Goal: Task Accomplishment & Management: Use online tool/utility

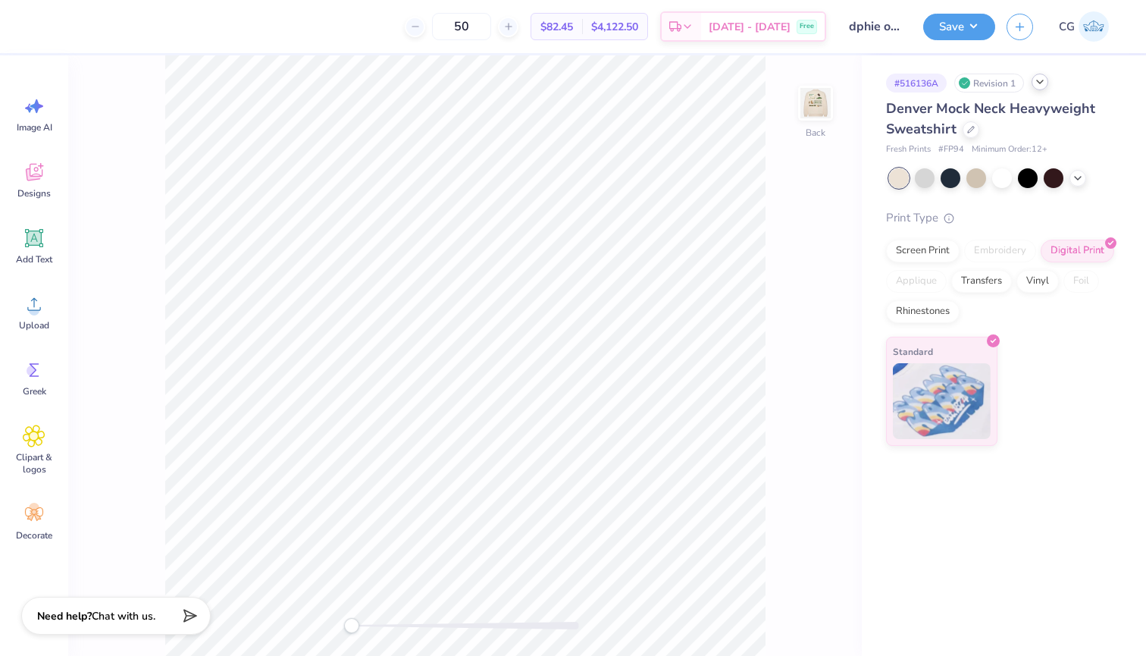
click at [1037, 85] on icon at bounding box center [1040, 82] width 12 height 12
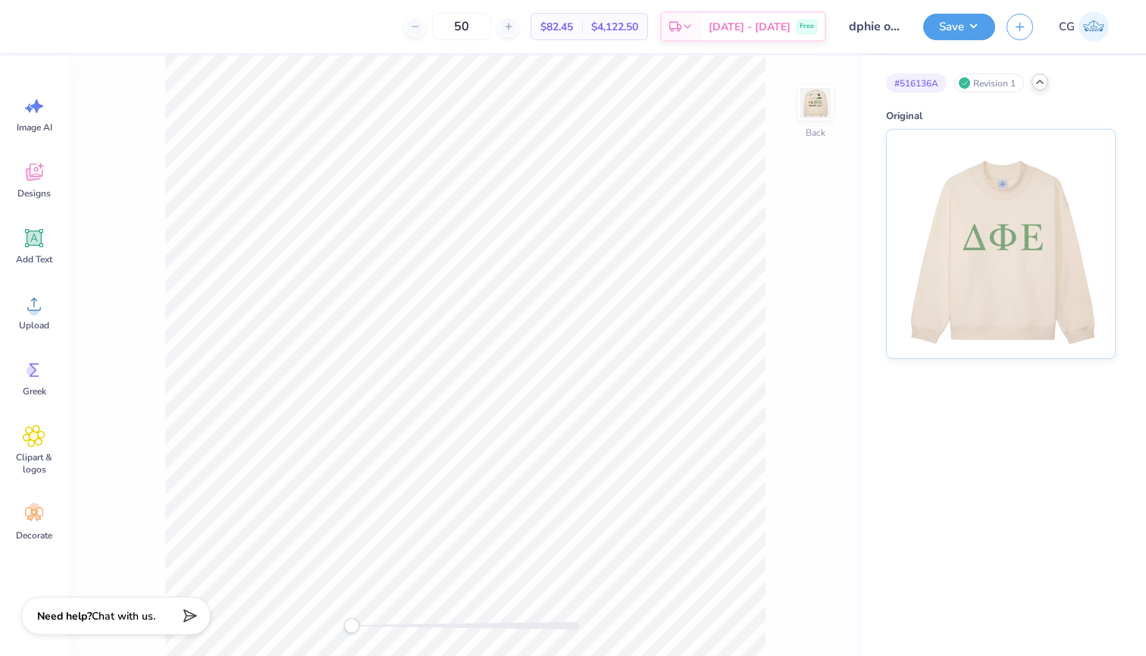
click at [1037, 85] on icon at bounding box center [1040, 82] width 12 height 12
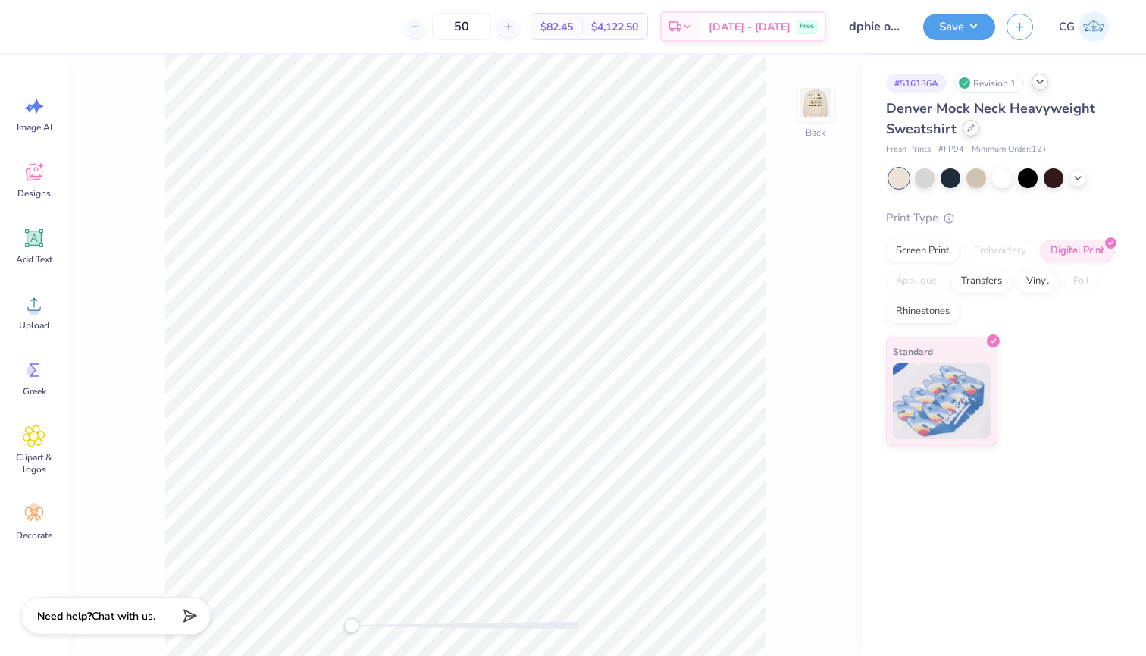
click at [971, 134] on div at bounding box center [971, 128] width 17 height 17
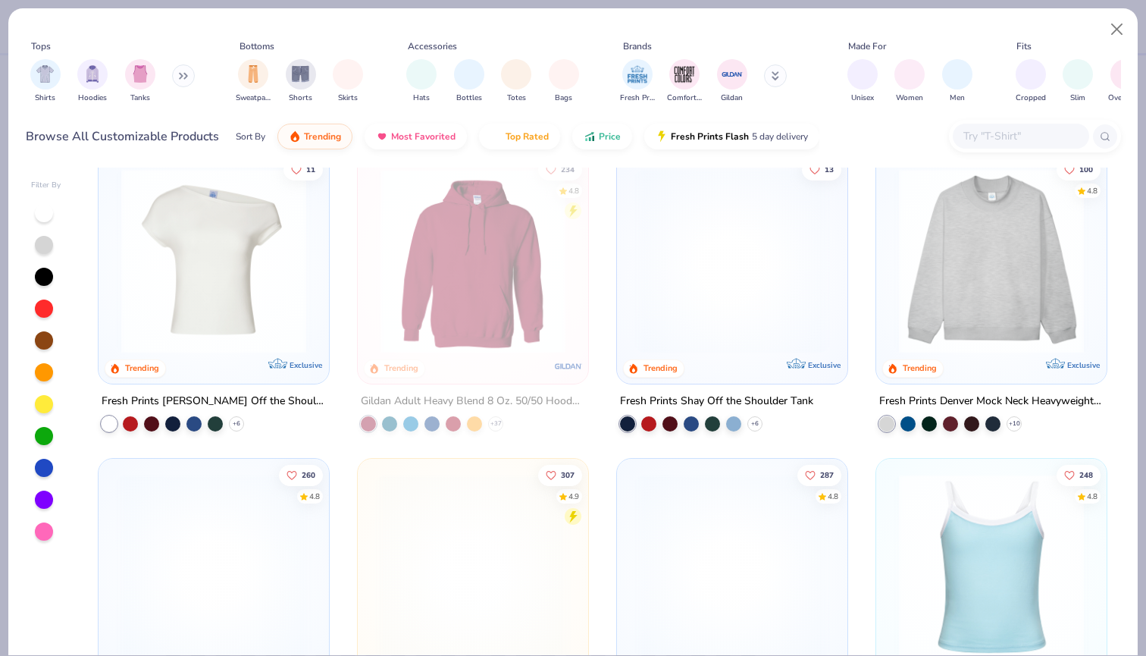
scroll to position [130, 0]
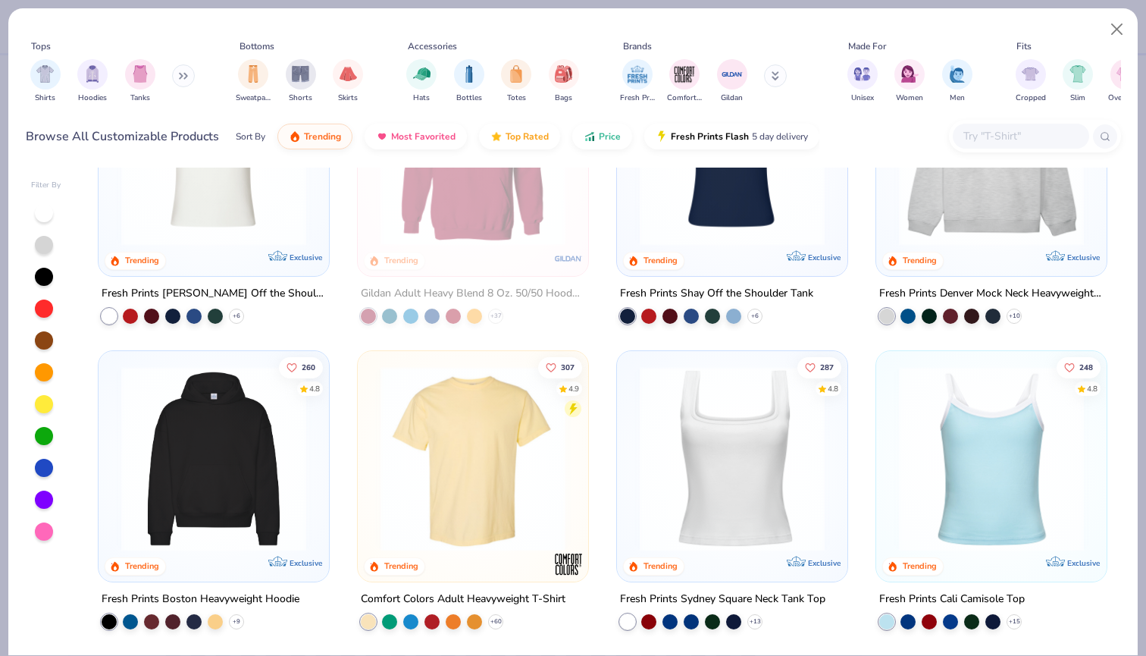
click at [532, 412] on img at bounding box center [473, 458] width 200 height 185
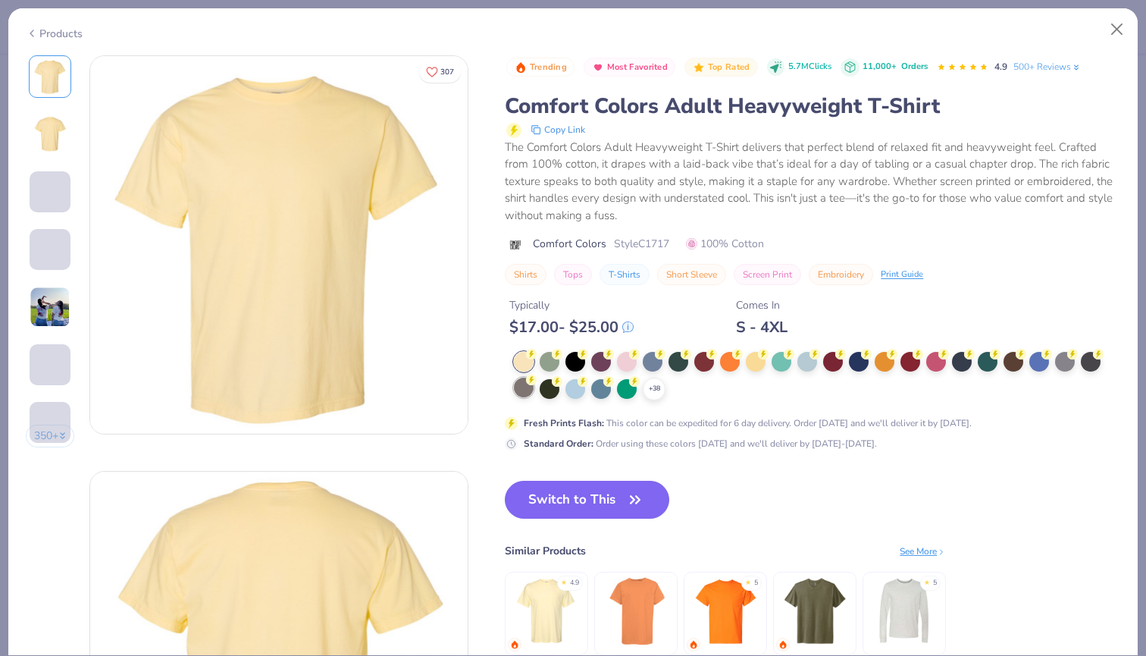
click at [523, 388] on div at bounding box center [524, 388] width 20 height 20
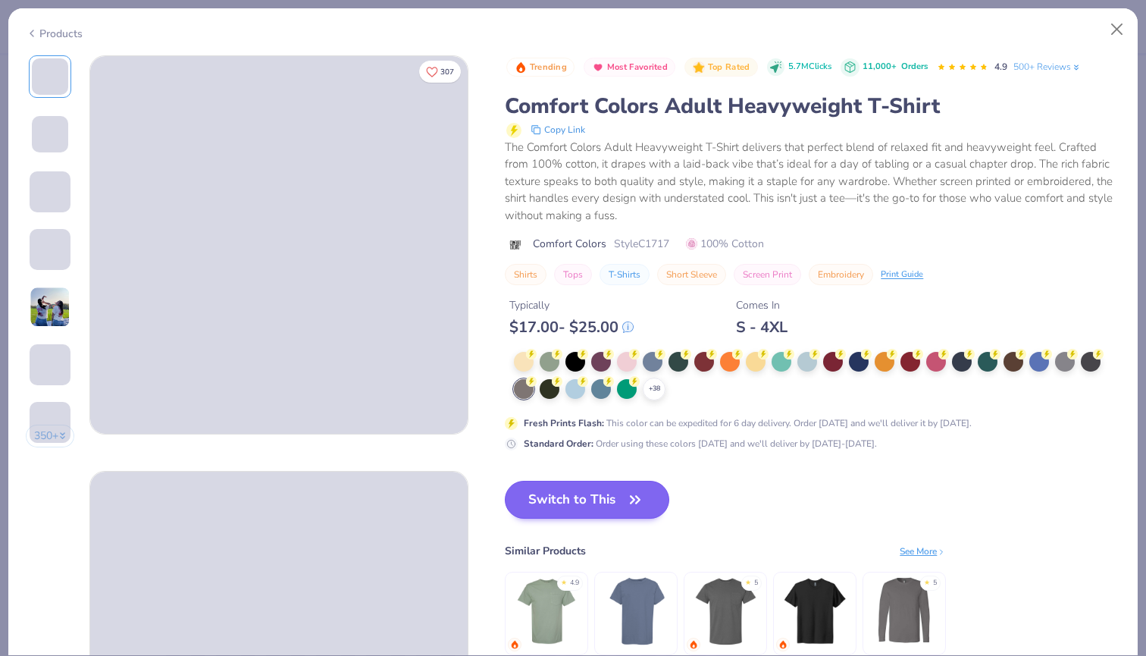
click at [583, 504] on button "Switch to This" at bounding box center [587, 500] width 165 height 38
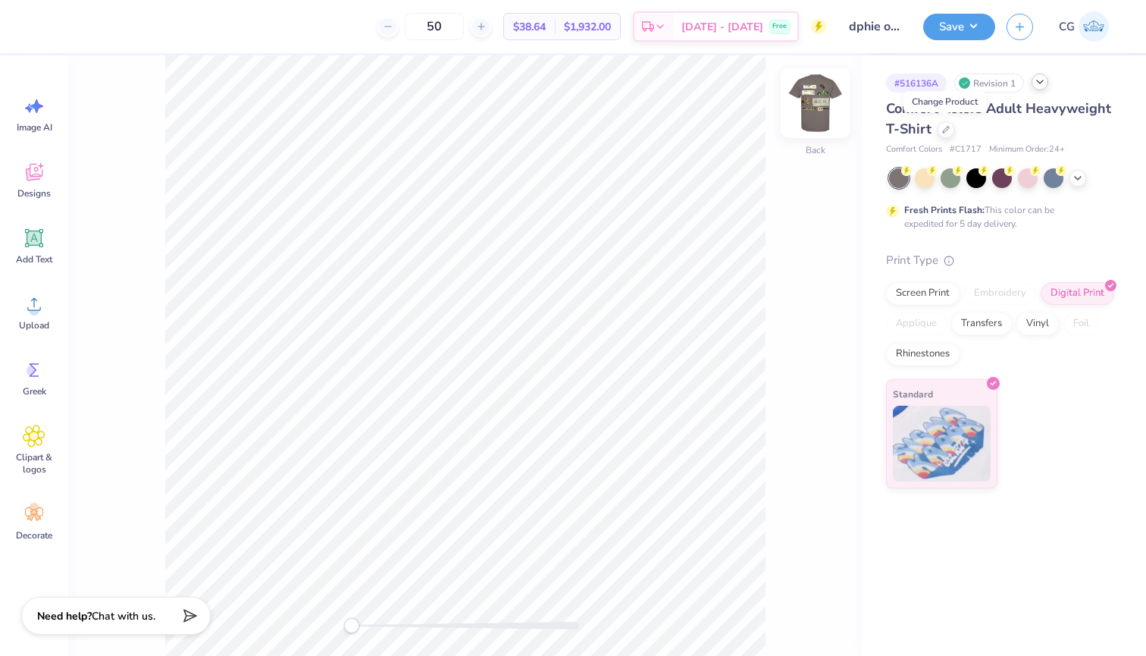
click at [829, 105] on img at bounding box center [816, 103] width 61 height 61
click at [829, 105] on img at bounding box center [816, 103] width 30 height 30
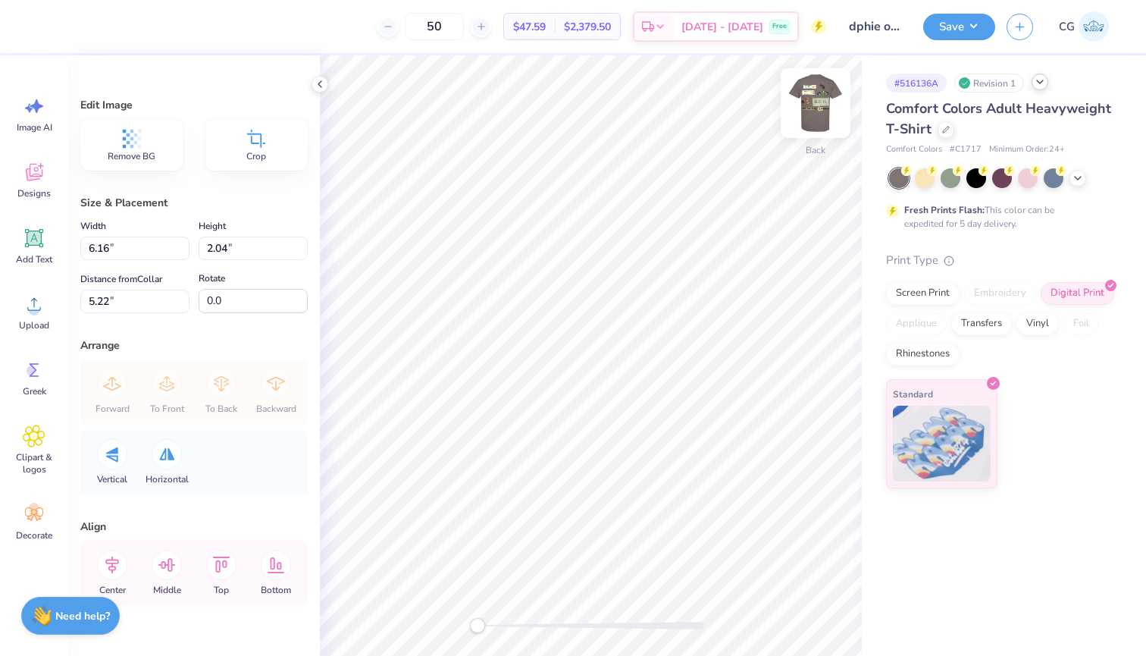
type input "4.56"
type input "1.51"
type input "5.75"
click at [809, 105] on img at bounding box center [816, 103] width 61 height 61
type input "14.00"
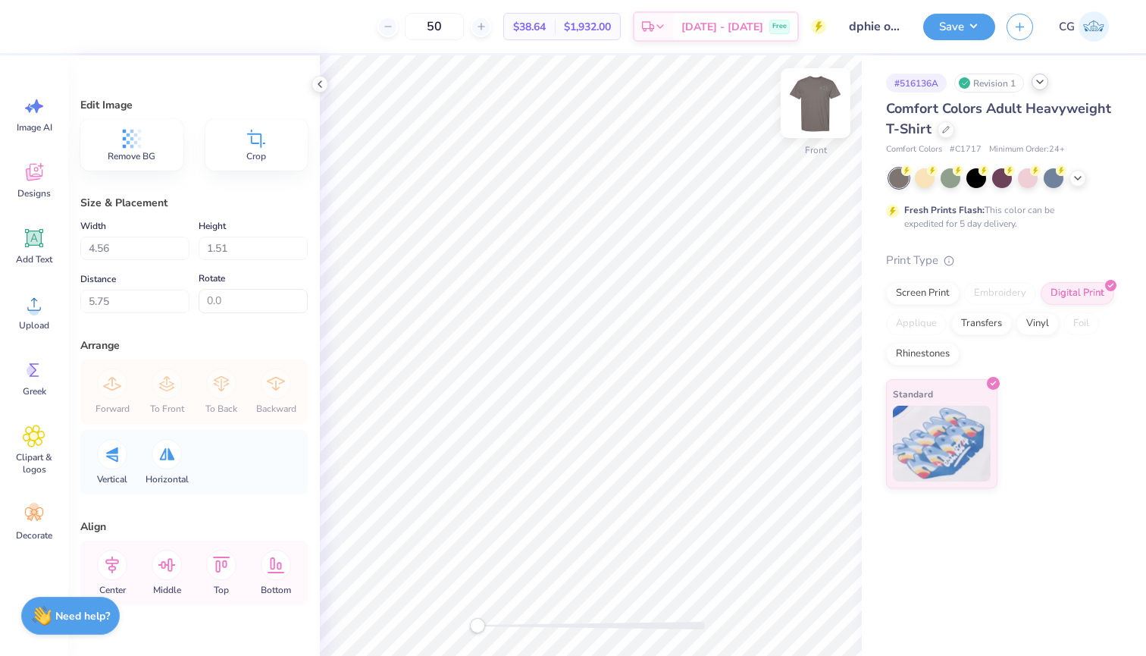
type input "13.92"
type input "4.08"
type input "12.97"
type input "12.90"
type input "4.87"
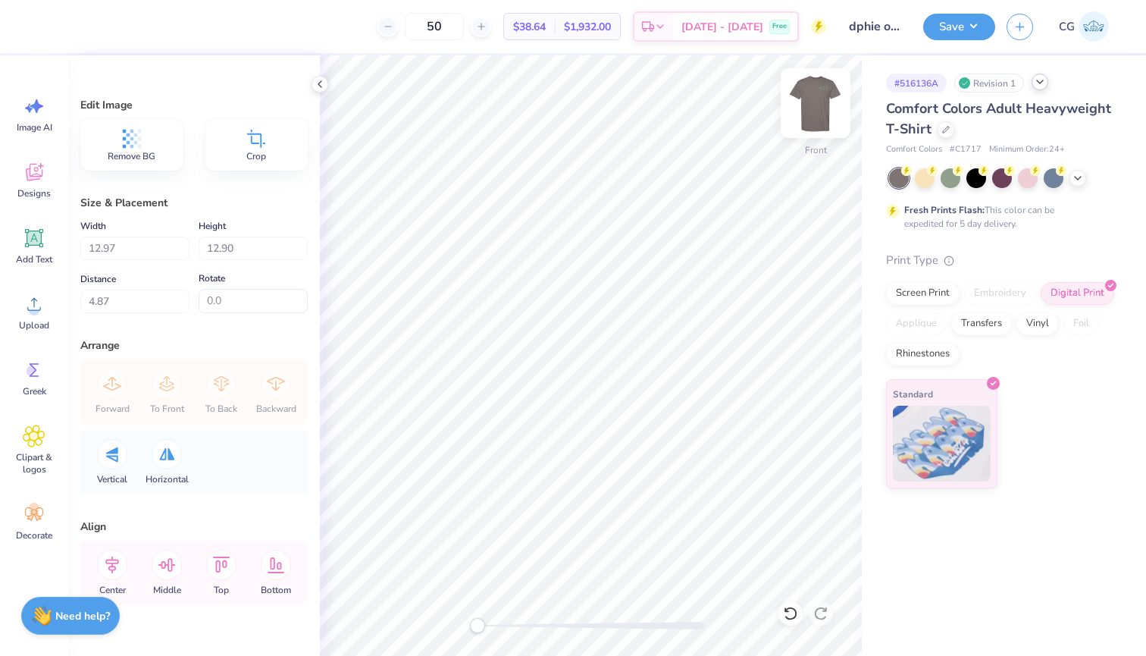
click at [818, 113] on img at bounding box center [816, 103] width 61 height 61
click at [818, 113] on img at bounding box center [816, 103] width 30 height 30
click at [956, 44] on div "Save CG" at bounding box center [1035, 26] width 223 height 53
click at [958, 35] on button "Save" at bounding box center [960, 24] width 72 height 27
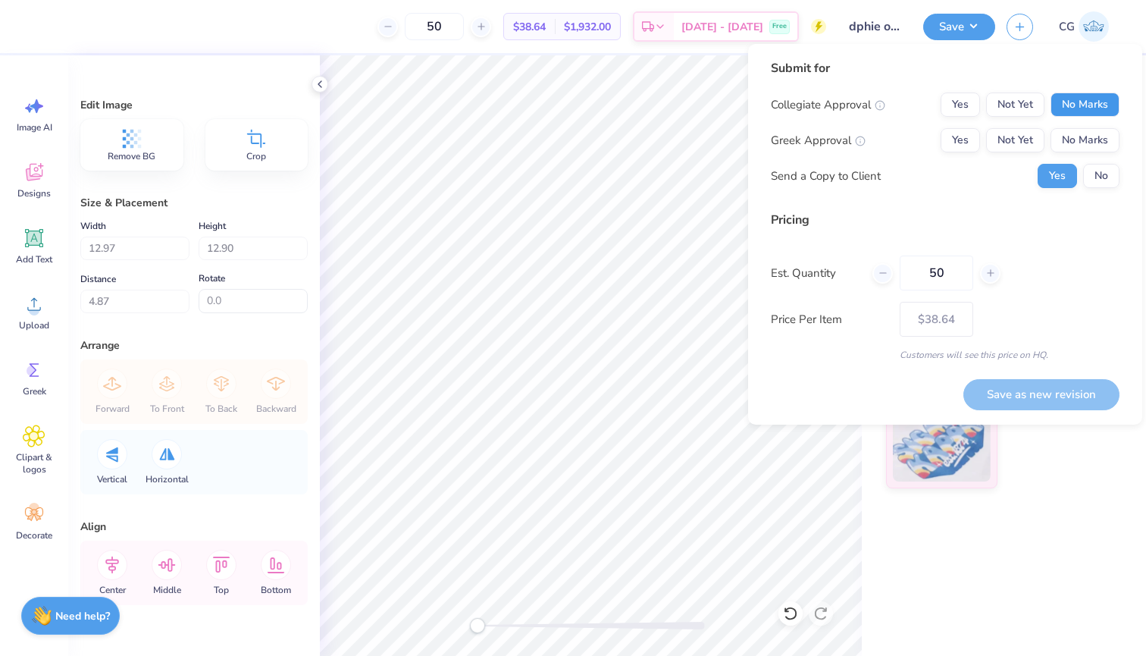
click at [1077, 114] on button "No Marks" at bounding box center [1085, 105] width 69 height 24
click at [967, 143] on button "Yes" at bounding box center [960, 140] width 39 height 24
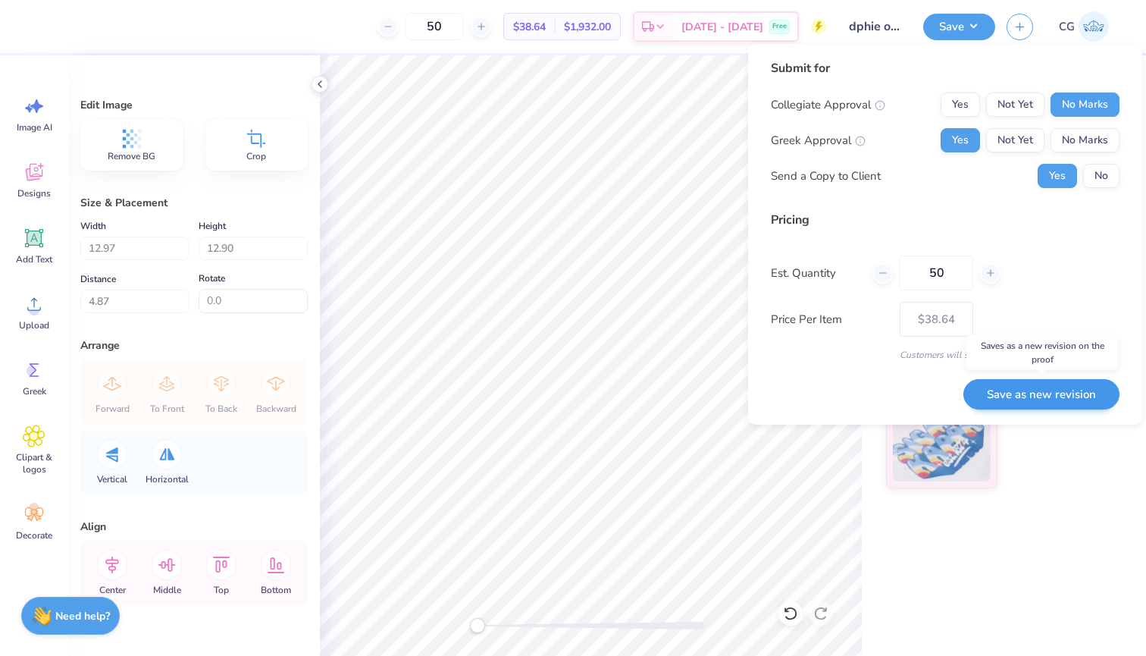
click at [1065, 394] on button "Save as new revision" at bounding box center [1042, 394] width 156 height 31
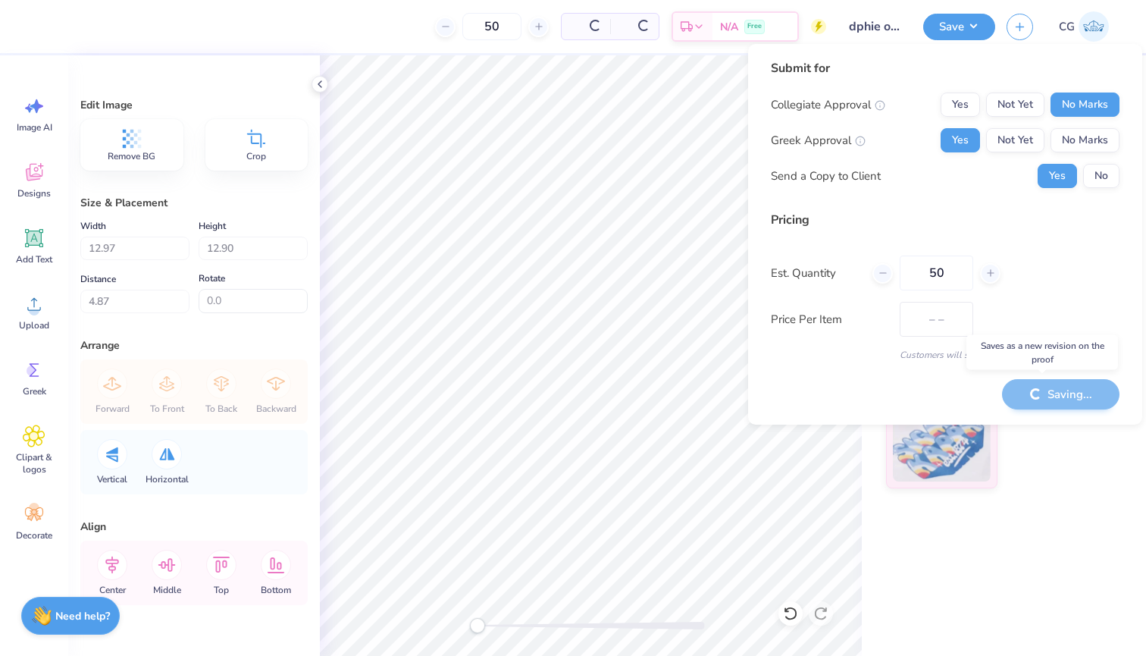
type input "$38.64"
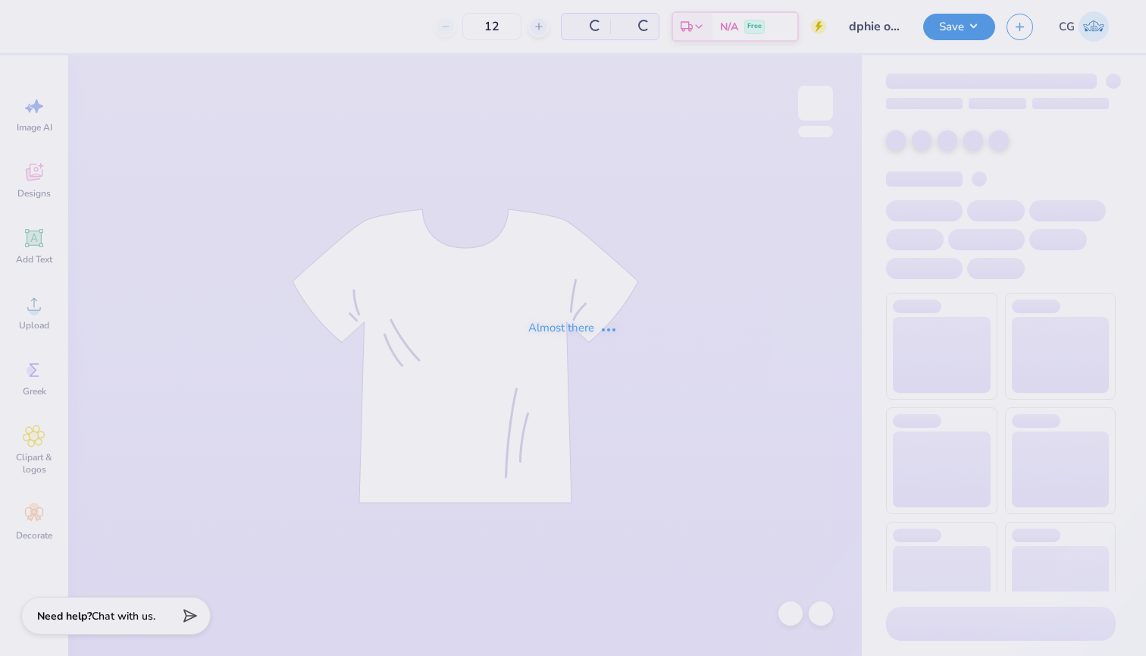
type input "50"
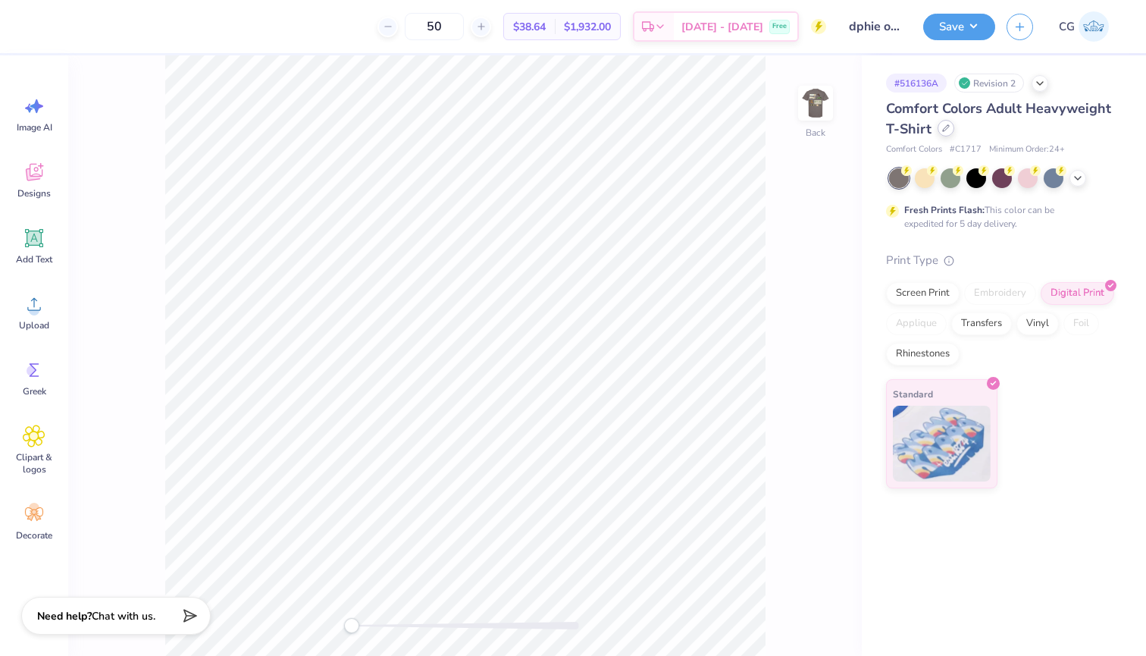
click at [947, 128] on icon at bounding box center [946, 128] width 8 height 8
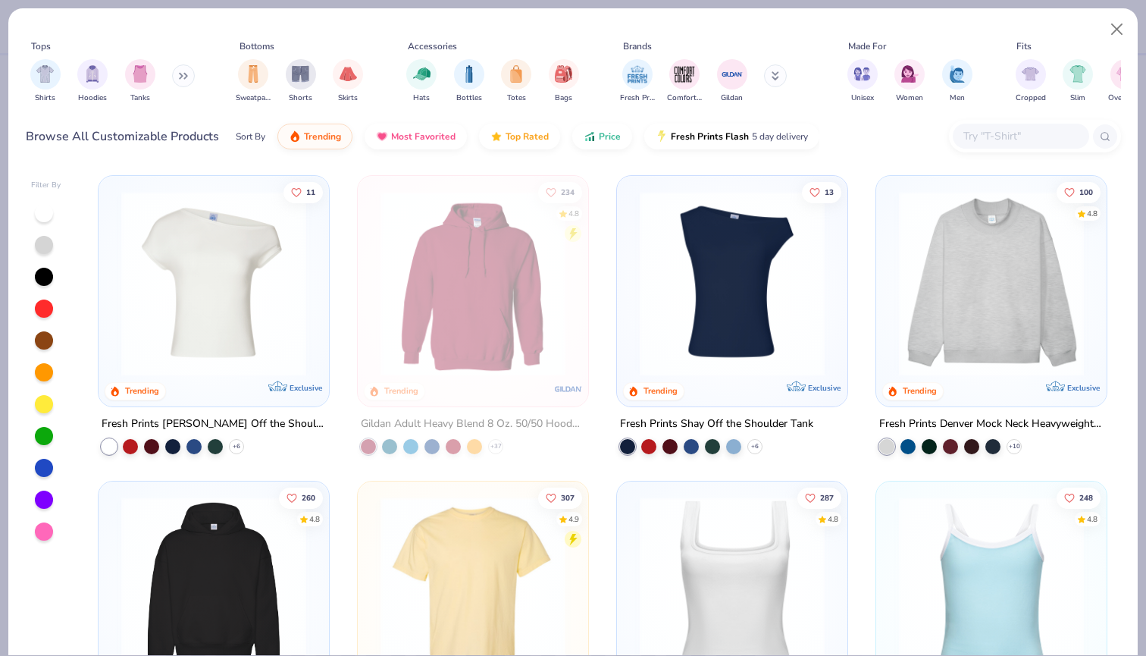
click at [1008, 126] on div at bounding box center [1021, 136] width 136 height 25
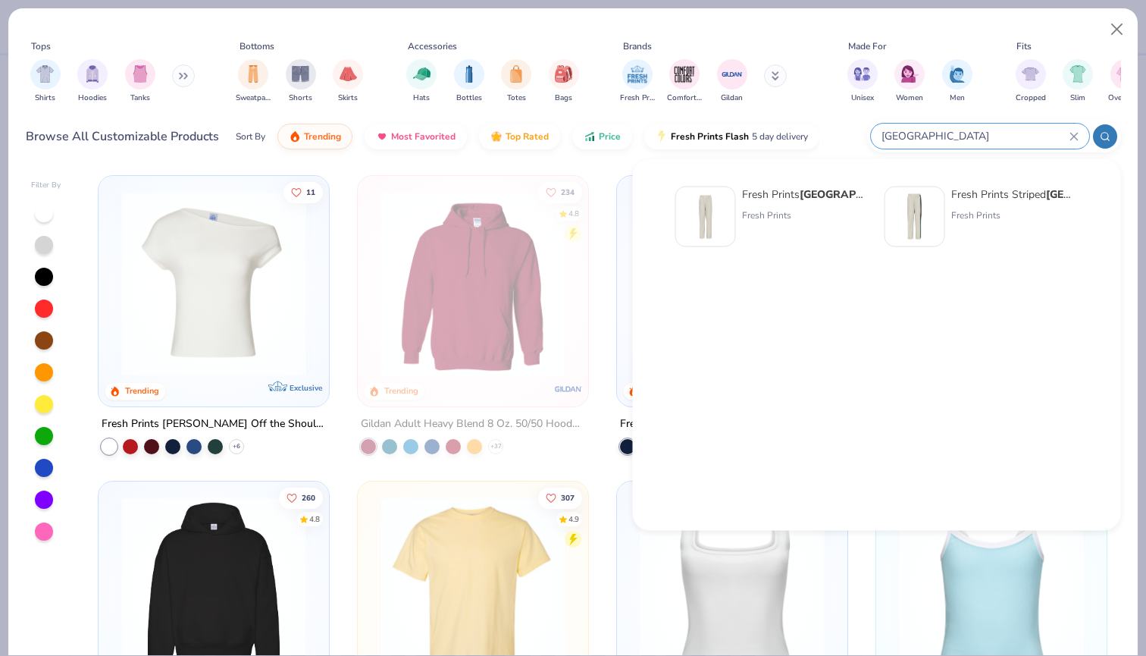
type input "park ave"
click at [801, 196] on div "Fresh Prints Park Ave Open Sweatpants" at bounding box center [805, 195] width 127 height 16
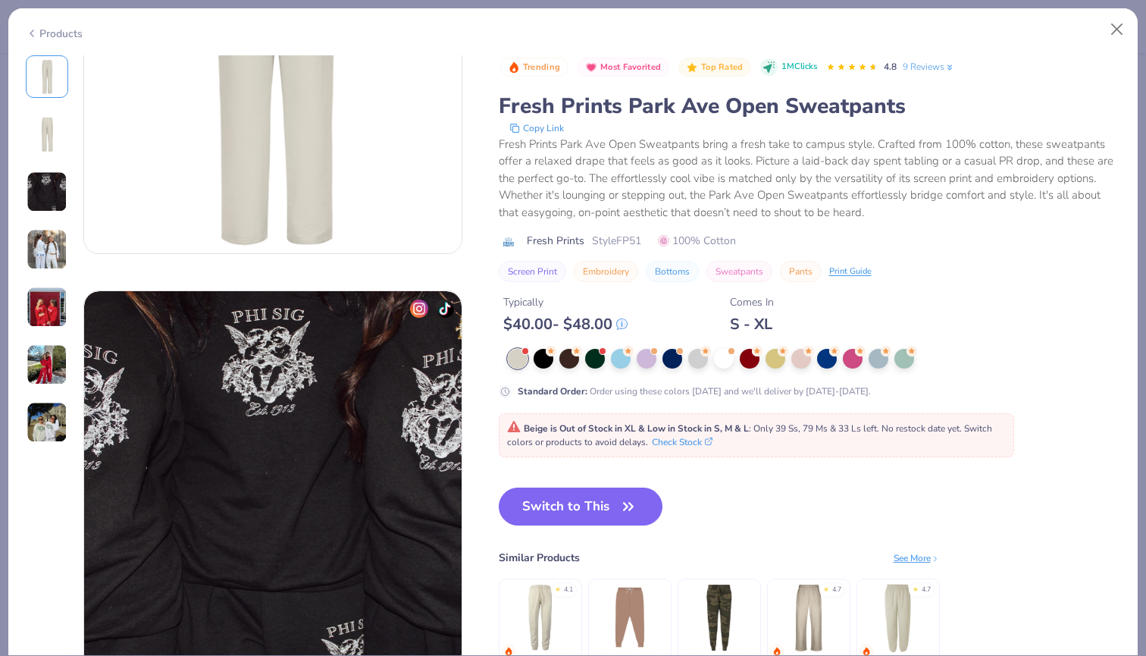
scroll to position [608, 0]
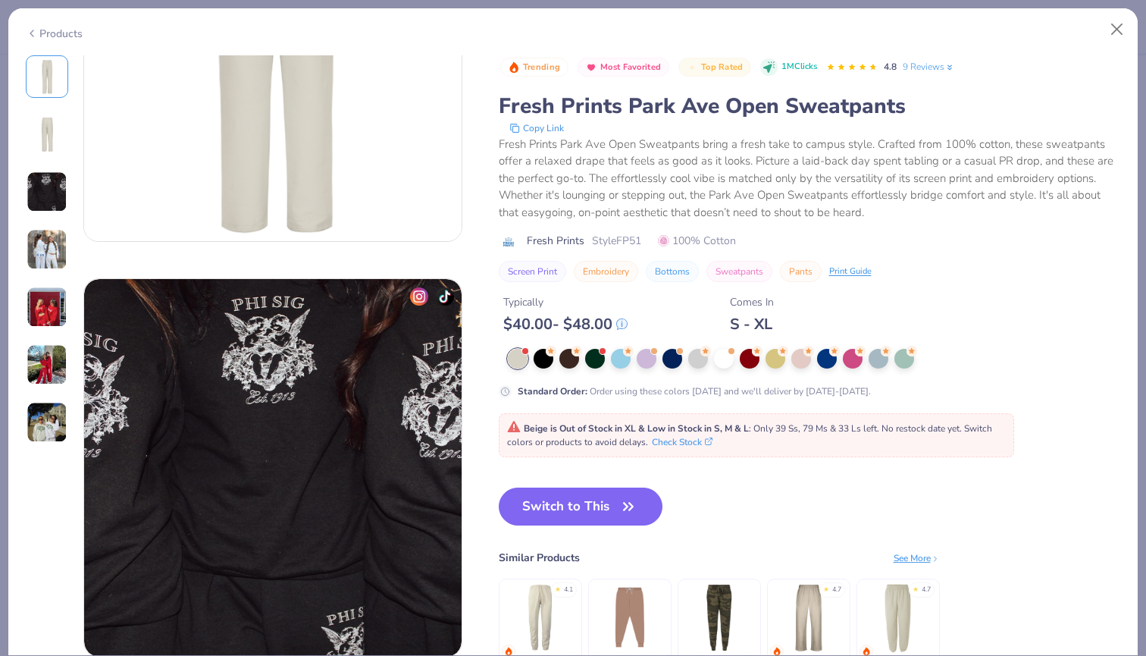
click at [838, 627] on img at bounding box center [809, 618] width 72 height 72
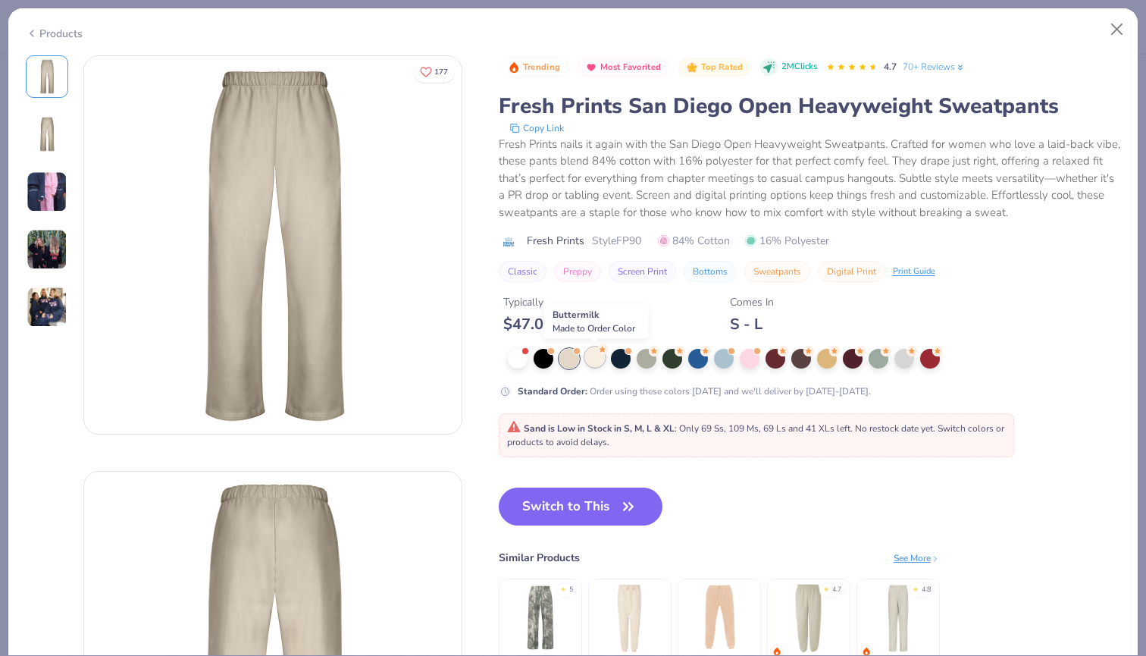
click at [591, 360] on div at bounding box center [595, 357] width 20 height 20
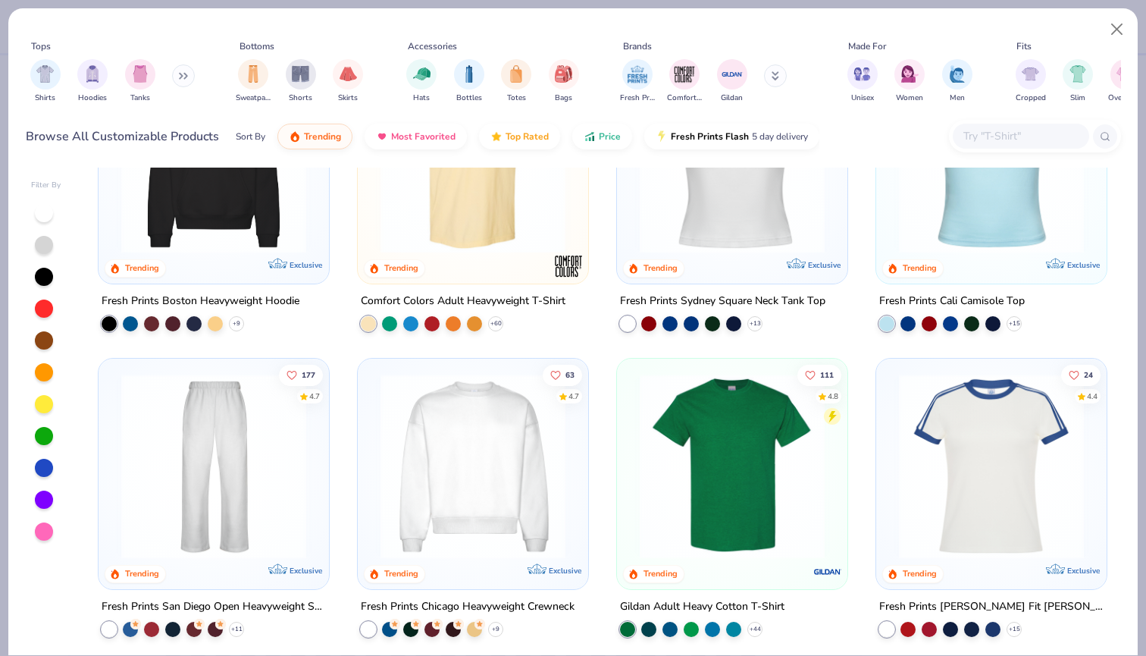
scroll to position [510, 0]
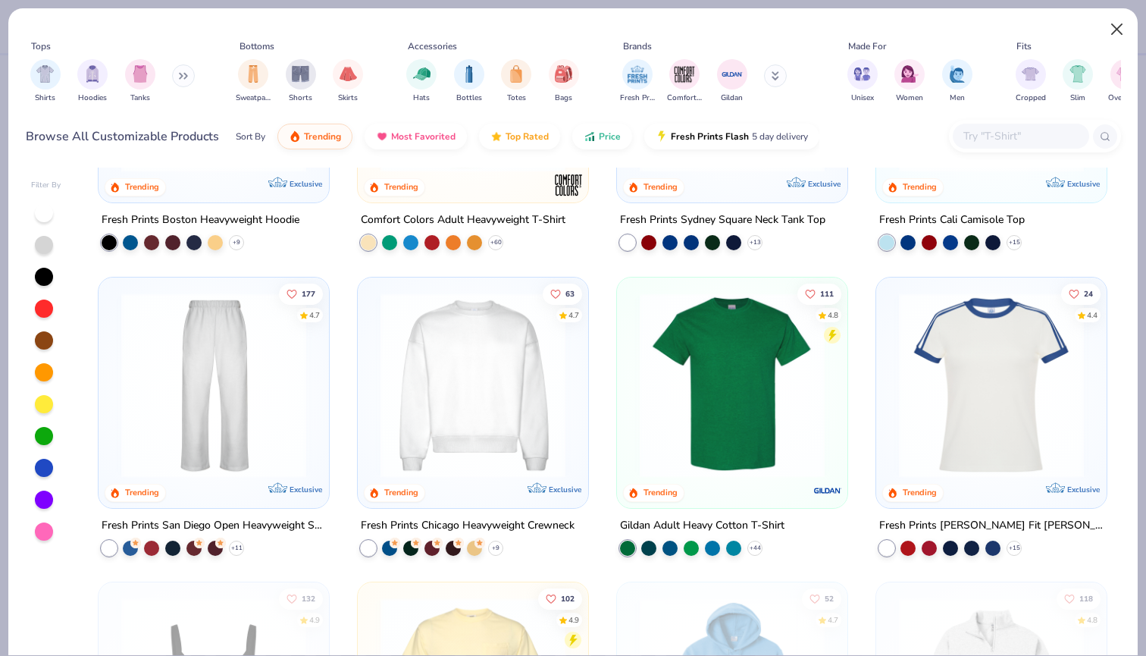
click at [1114, 30] on button "Close" at bounding box center [1117, 29] width 29 height 29
